Goal: Task Accomplishment & Management: Complete application form

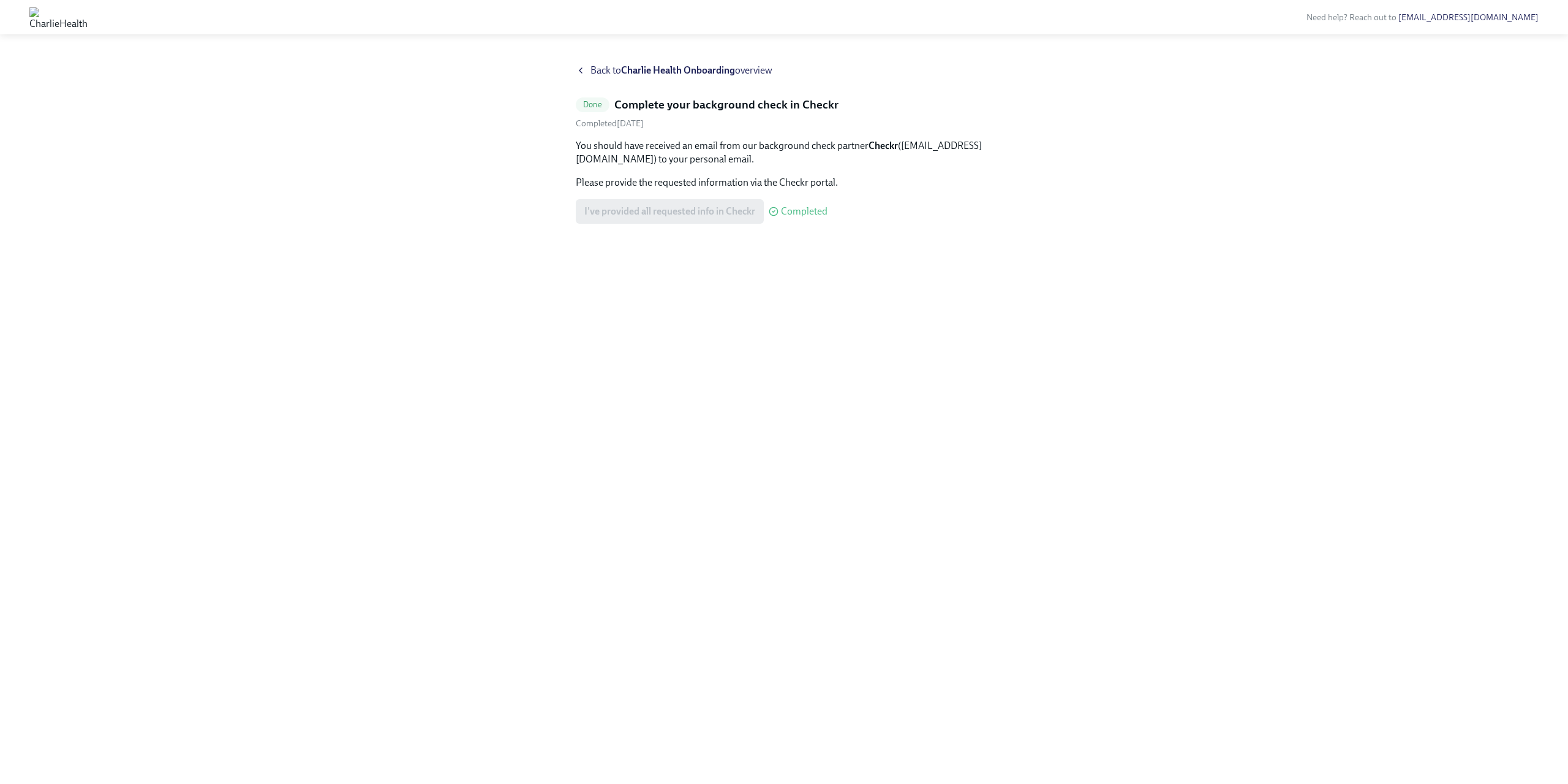
click at [587, 66] on div "Back to Charlie Health Onboarding overview" at bounding box center [784, 70] width 417 height 14
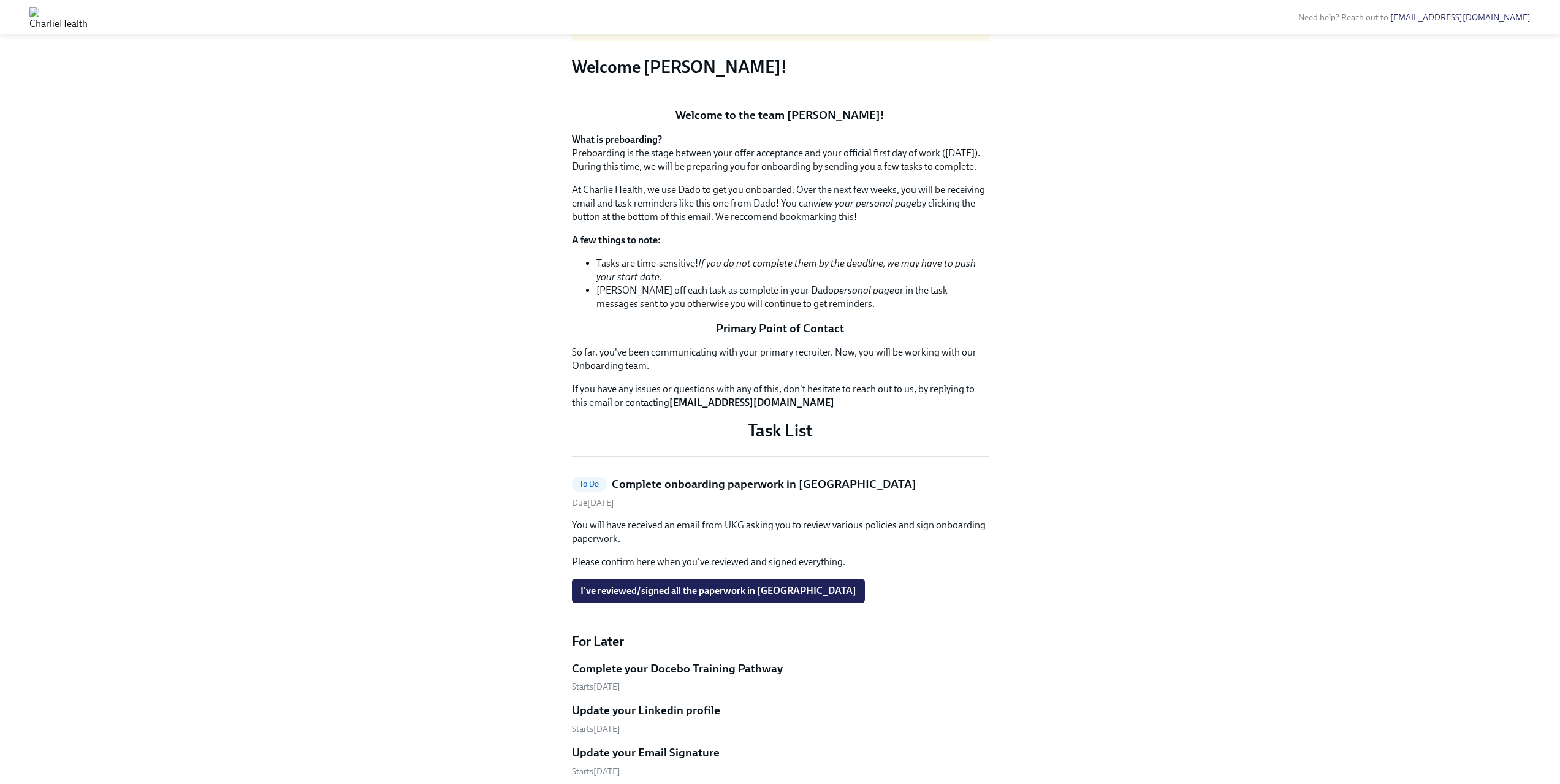
scroll to position [600, 0]
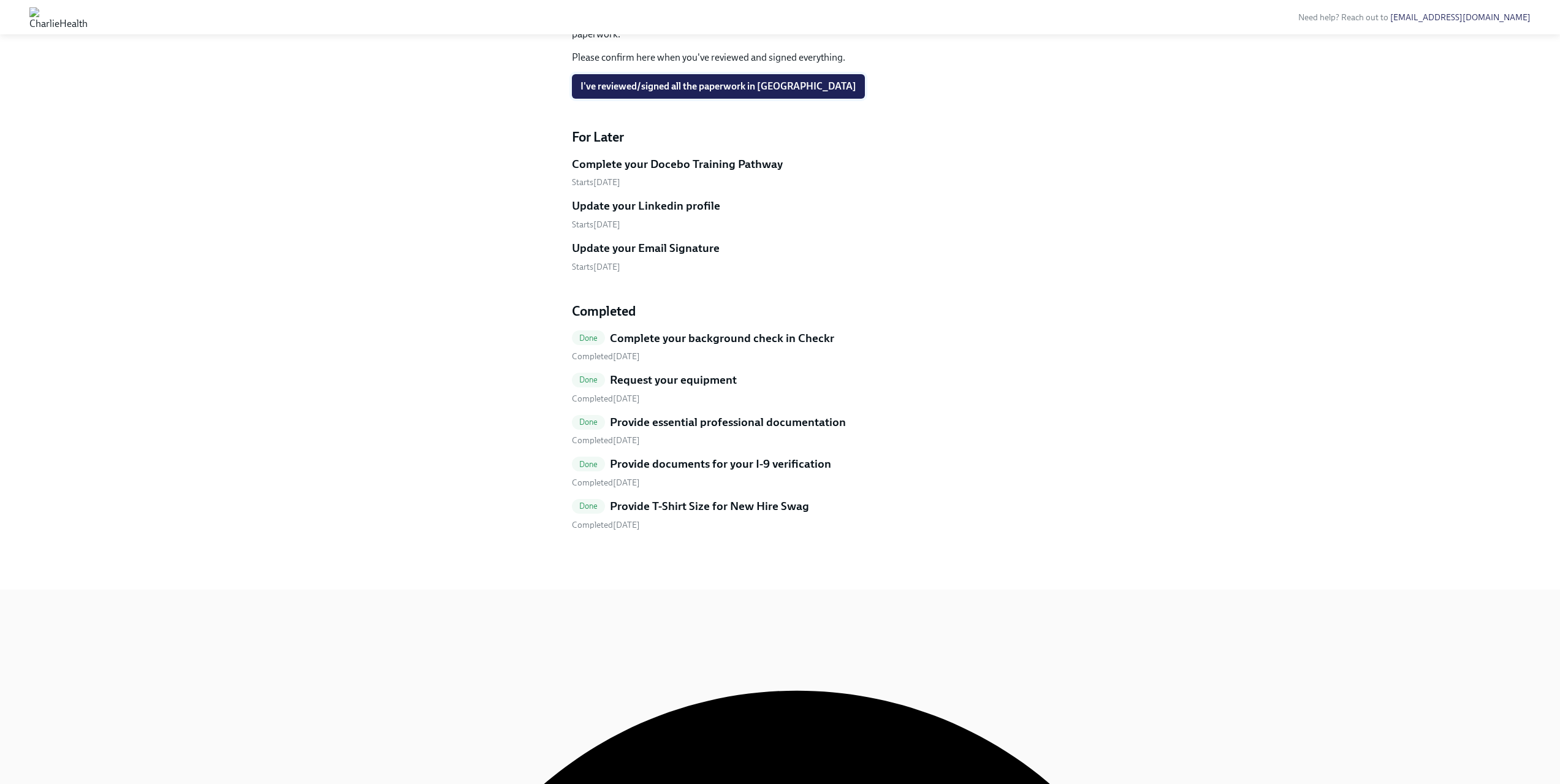
click at [653, 93] on span "I've reviewed/signed all the paperwork in UKG" at bounding box center [718, 86] width 276 height 12
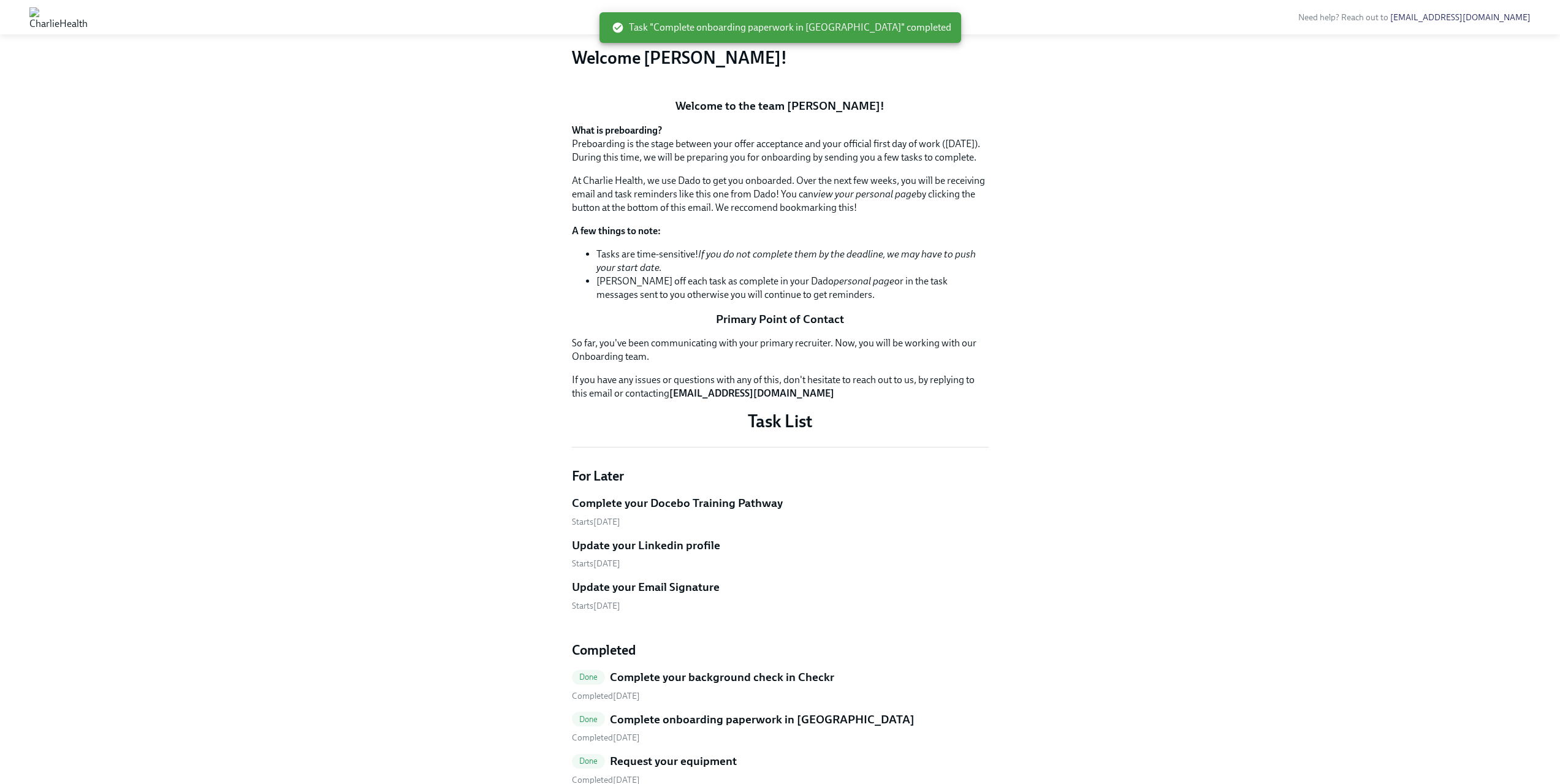
scroll to position [0, 0]
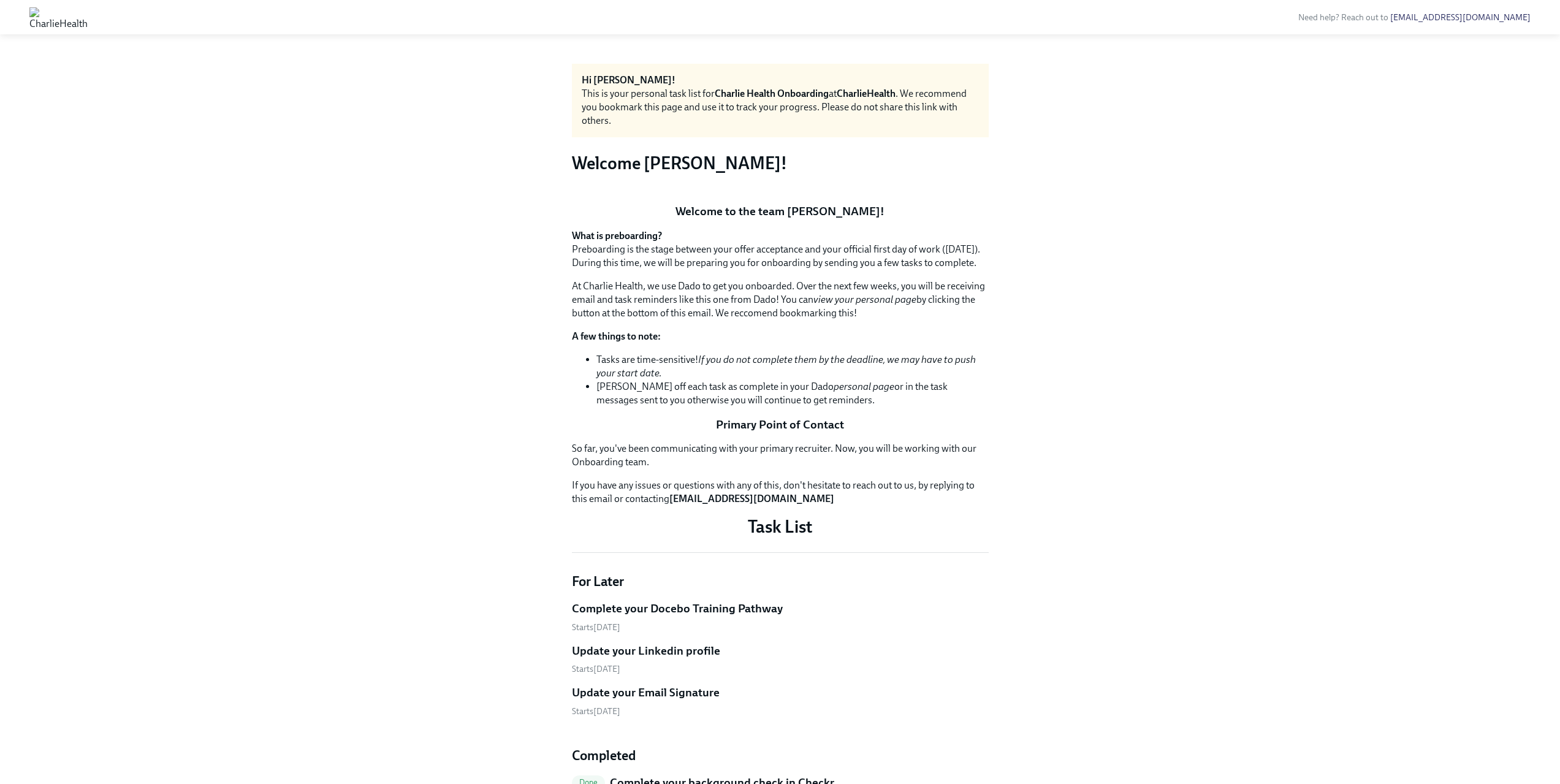
click at [788, 194] on button "Zoom image" at bounding box center [780, 194] width 417 height 0
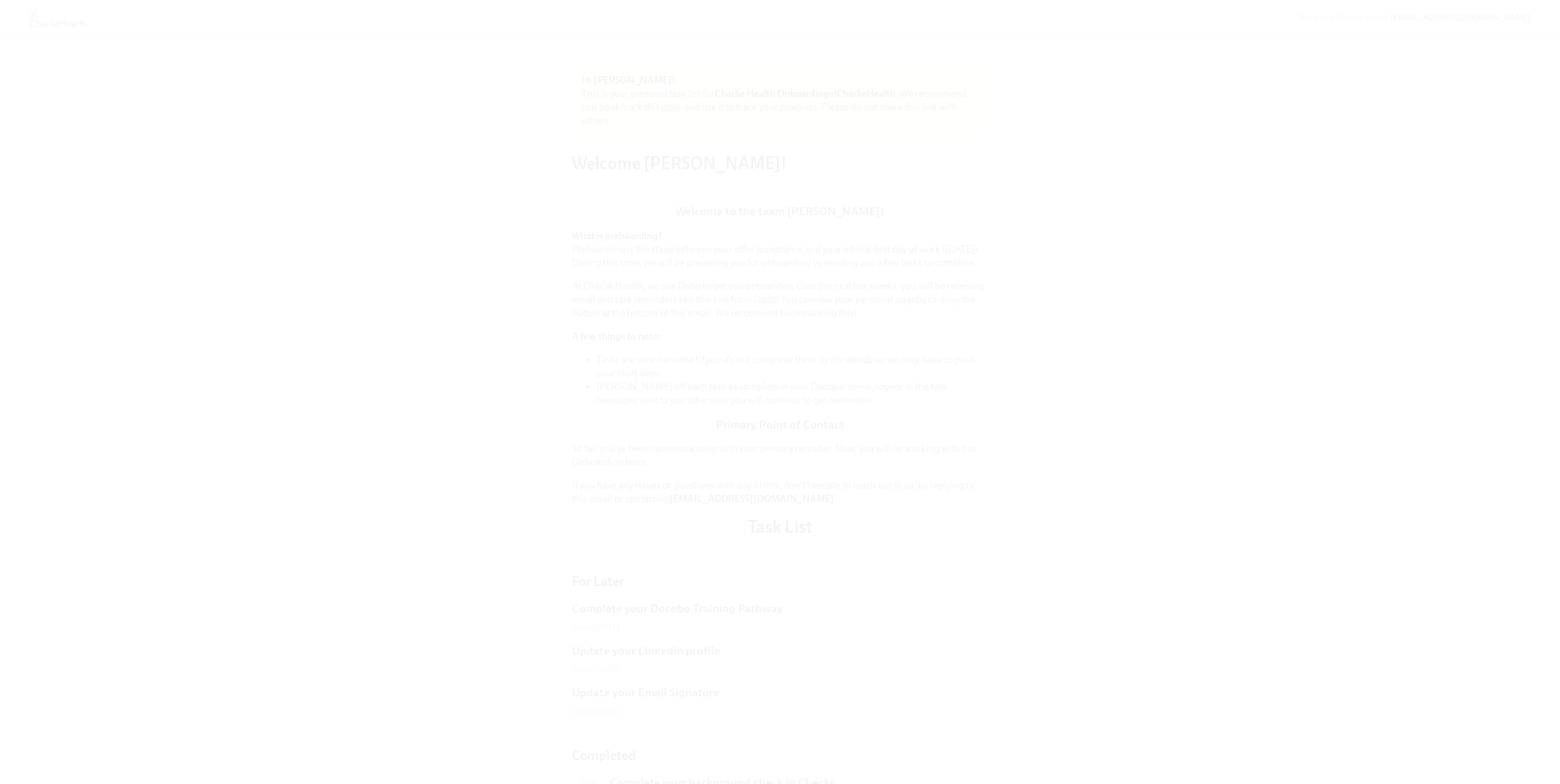
click at [793, 372] on button "Unzoom image" at bounding box center [780, 392] width 1560 height 784
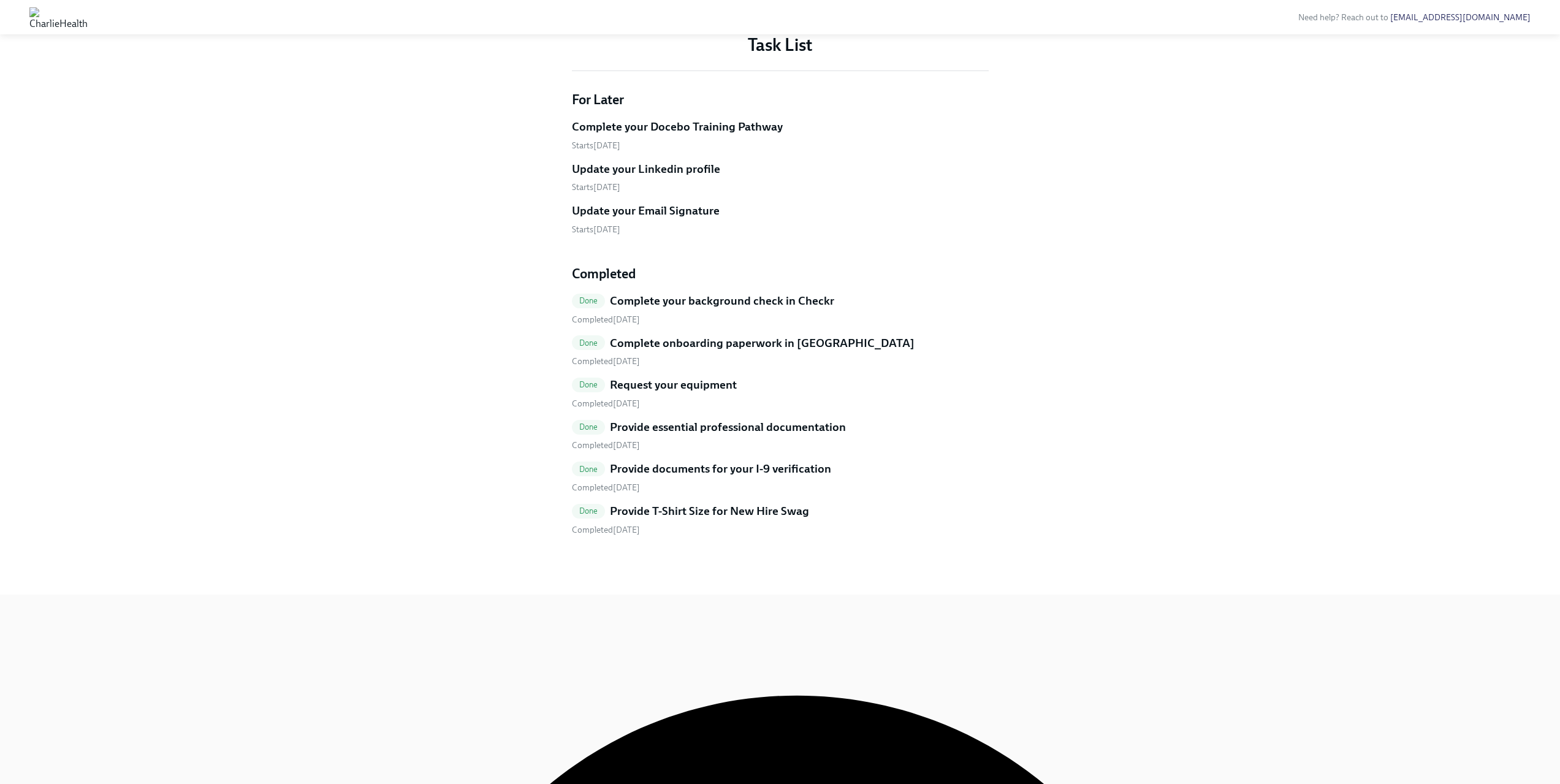
scroll to position [486, 0]
